Goal: Find specific page/section: Find specific page/section

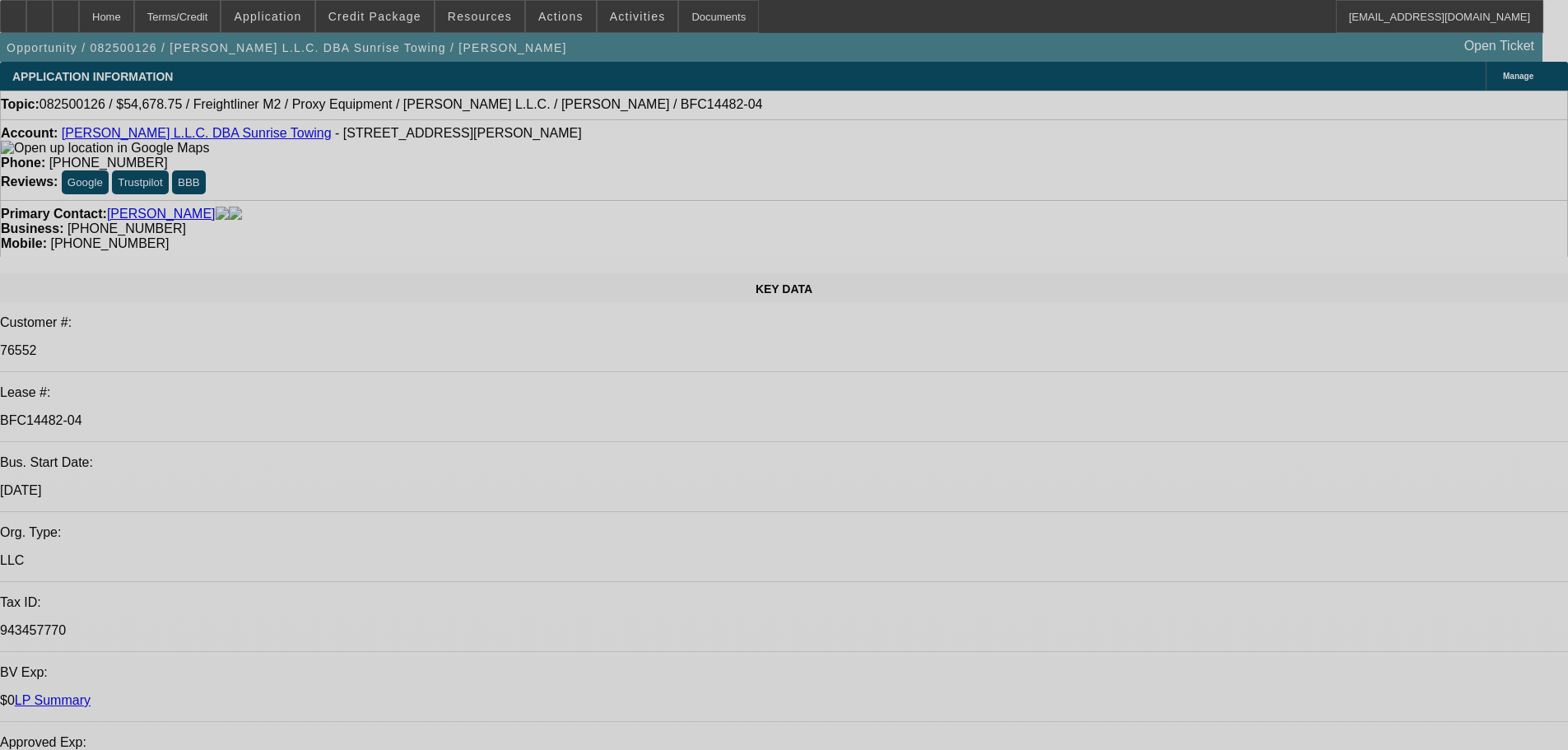
select select "0"
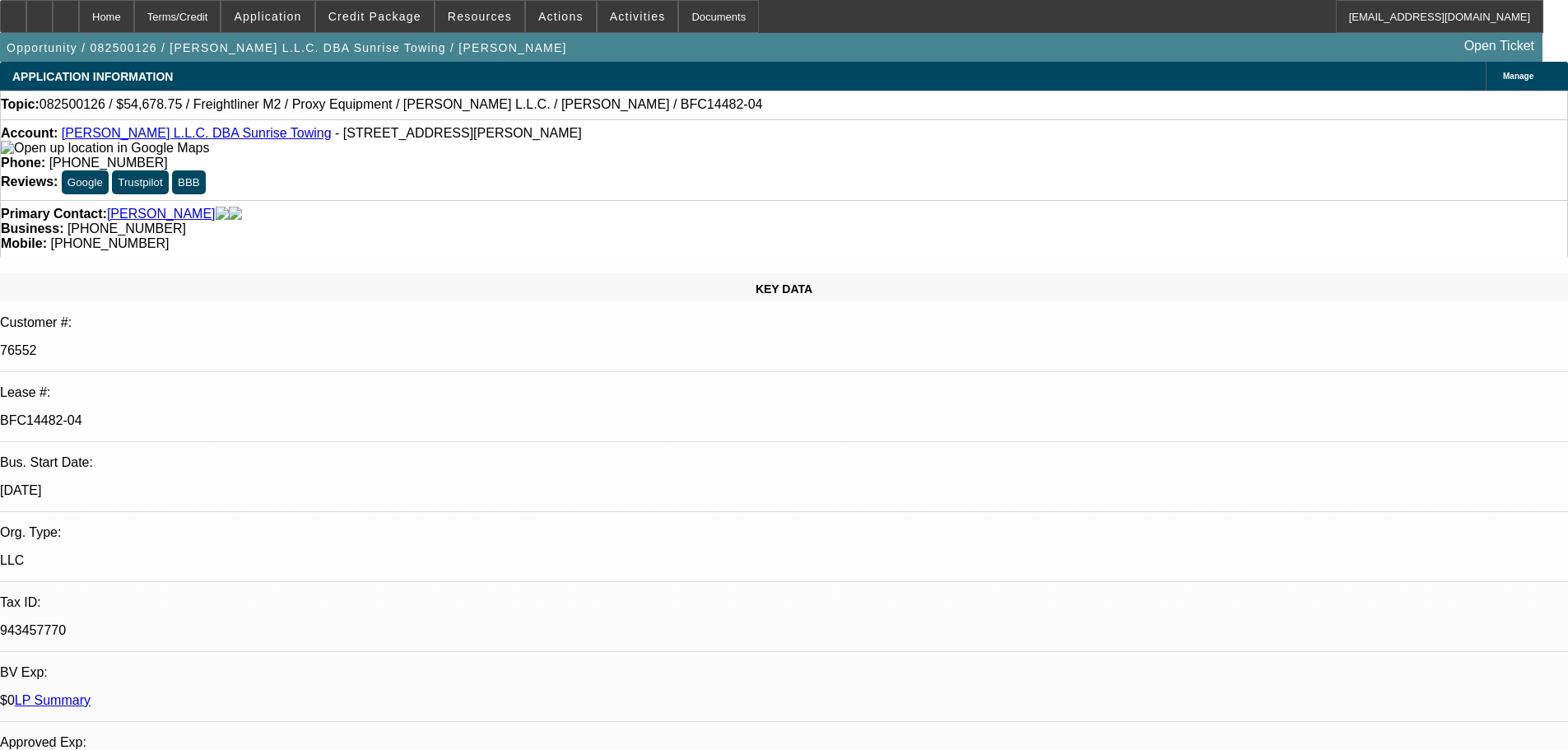
select select "0"
select select "3"
select select "0"
select select "6"
select select "0"
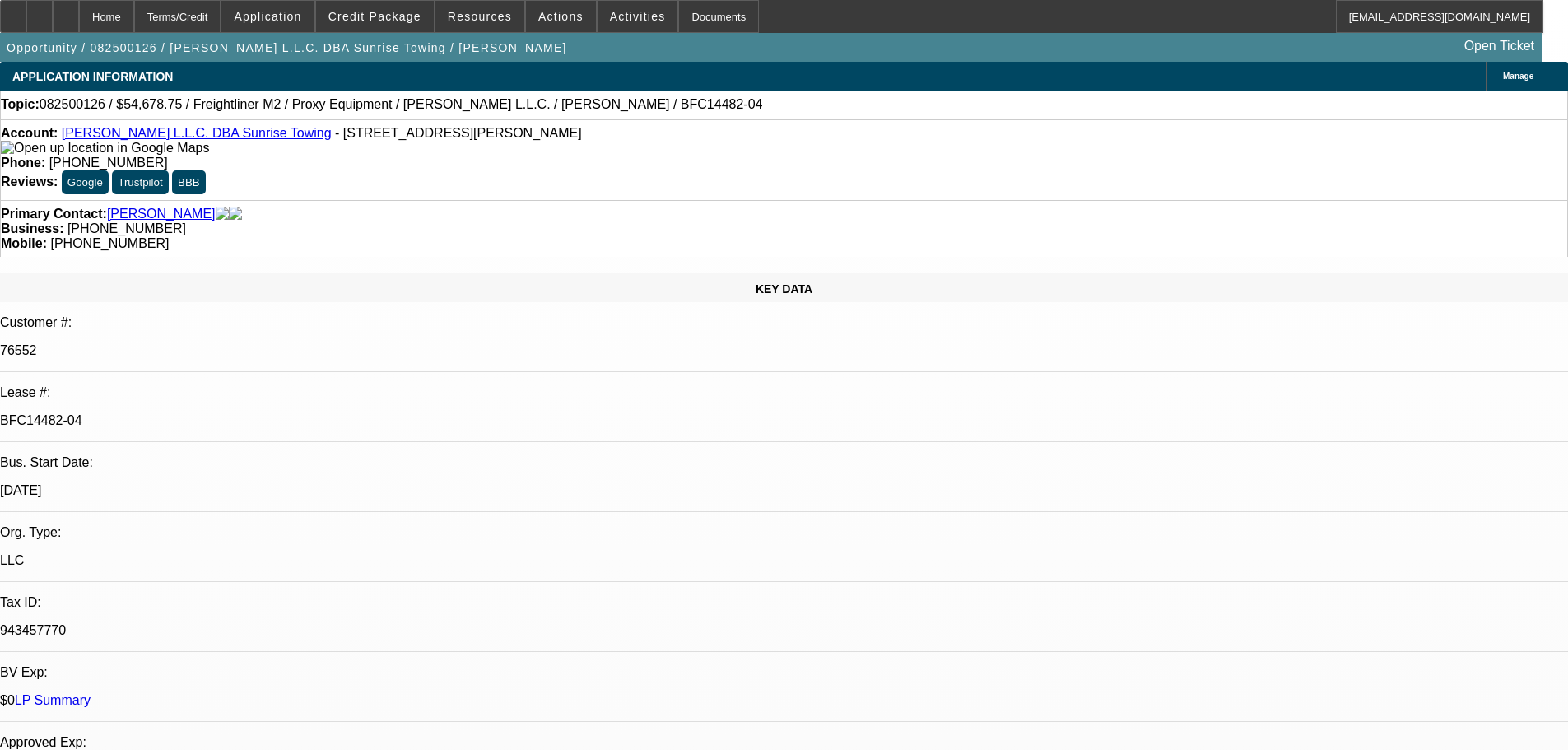
select select "0"
select select "0.1"
select select "4"
select select "0"
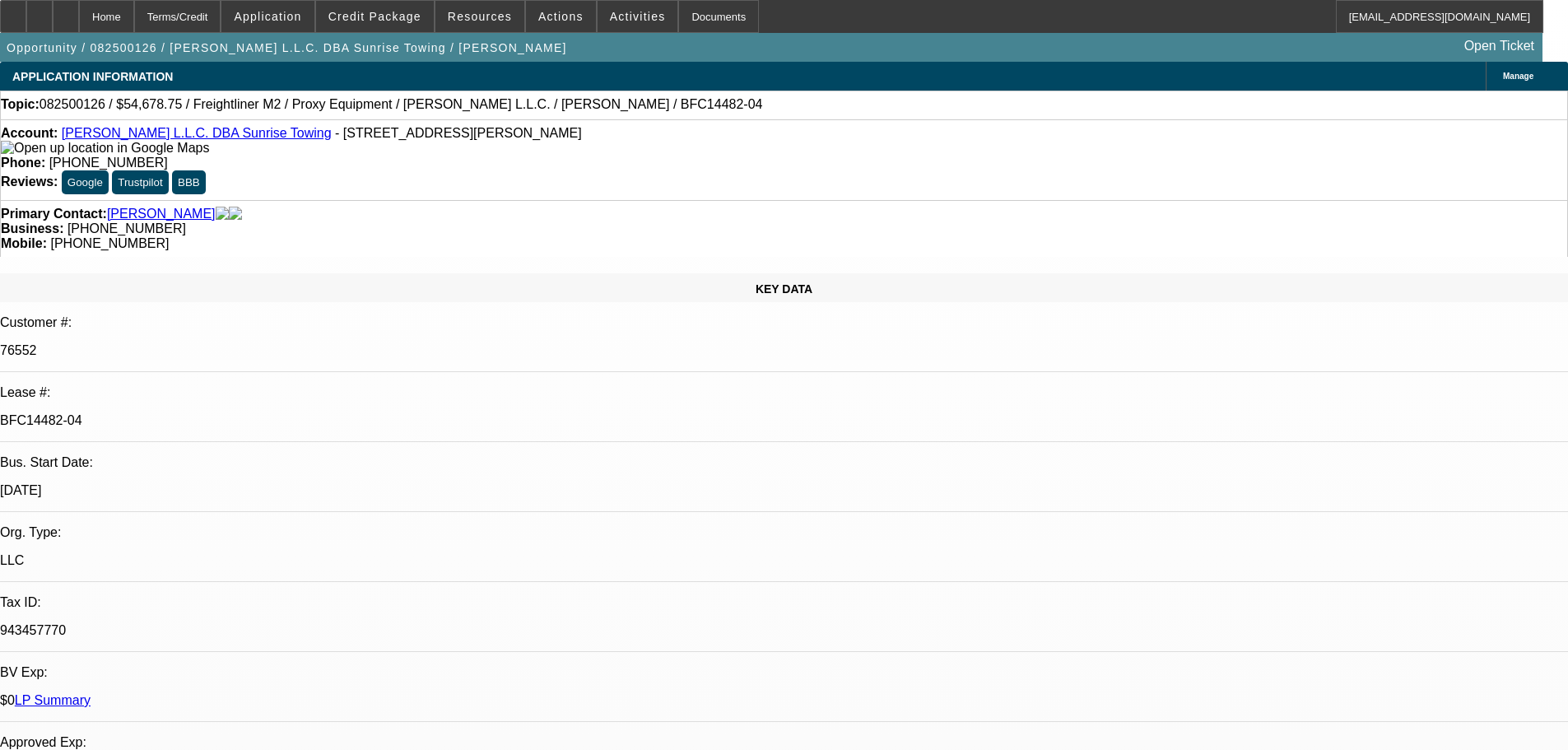
select select "0.1"
select select "4"
select select "0"
select select "0.1"
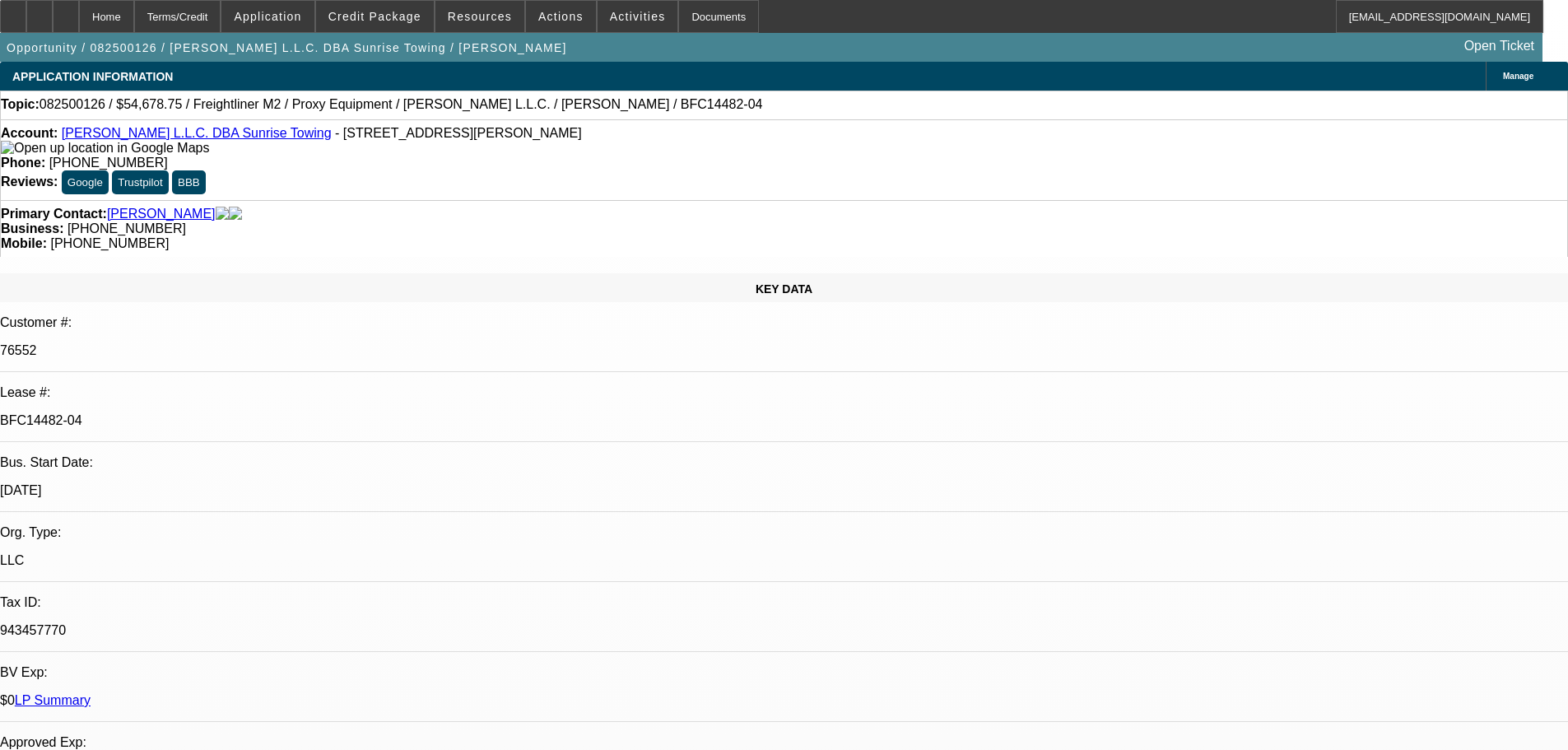
select select "4"
drag, startPoint x: 429, startPoint y: 138, endPoint x: 27, endPoint y: 138, distance: 402.0
click at [27, 138] on div "Account: [PERSON_NAME] L.L.C. DBA Sunrise Towing - [STREET_ADDRESS][PERSON_NAME]" at bounding box center [784, 140] width 1566 height 30
copy div "Account: [PERSON_NAME] L.L.C. DBA Sunrise Towing - [STREET_ADDRESS][PERSON_NAME]"
